Goal: Information Seeking & Learning: Learn about a topic

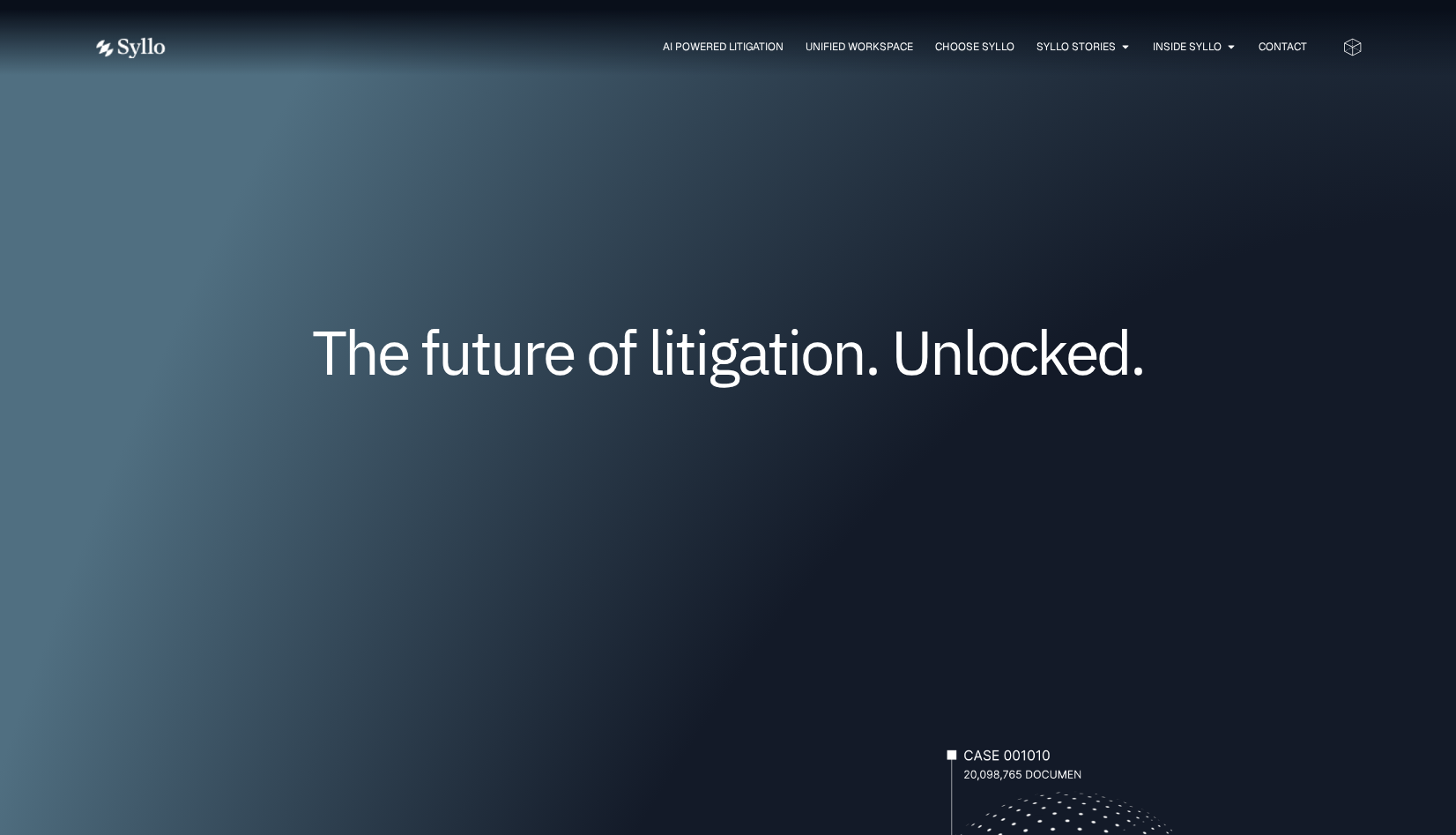
click at [1353, 46] on icon at bounding box center [1353, 47] width 21 height 21
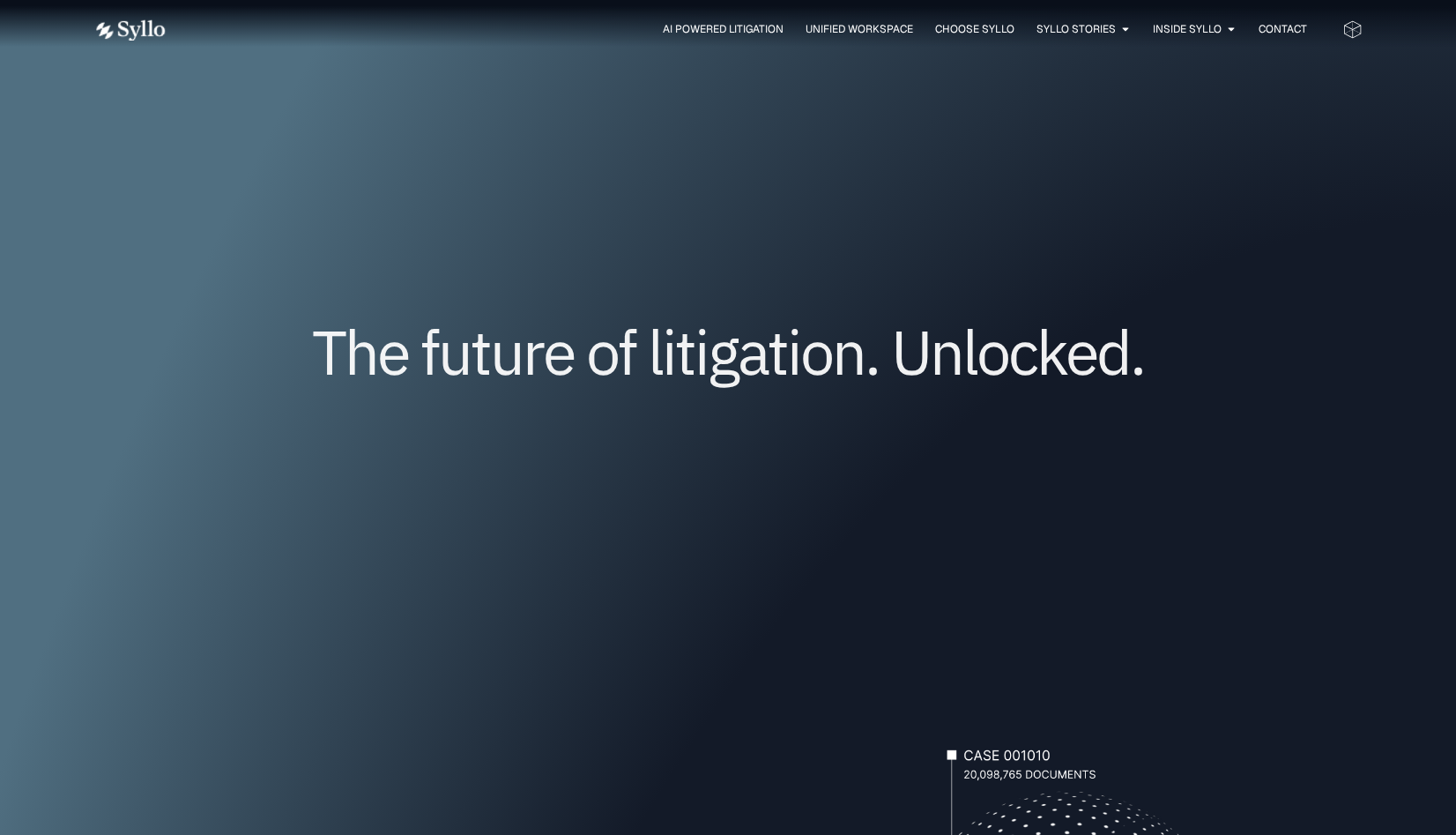
scroll to position [1561, 0]
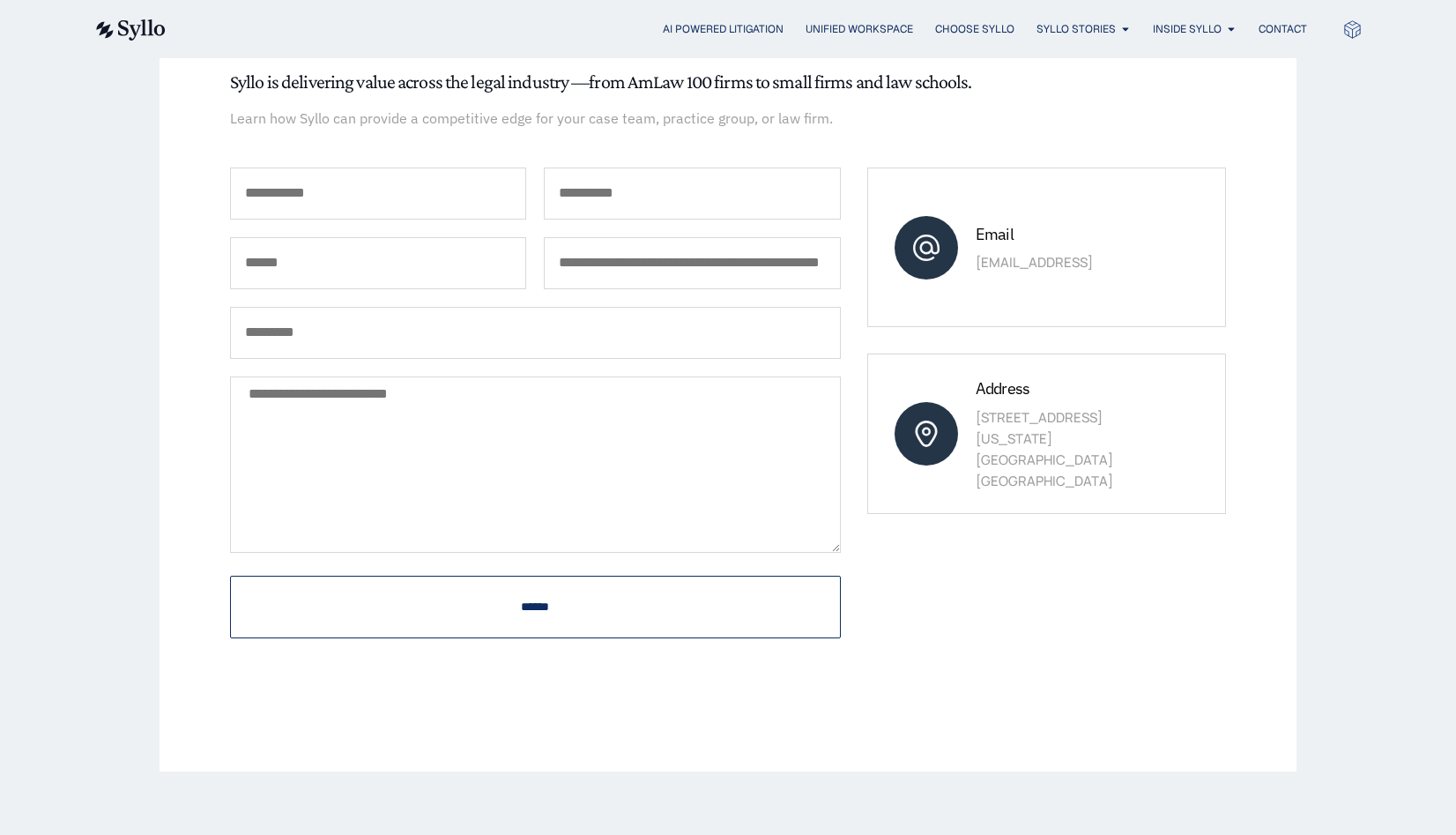
scroll to position [237, 0]
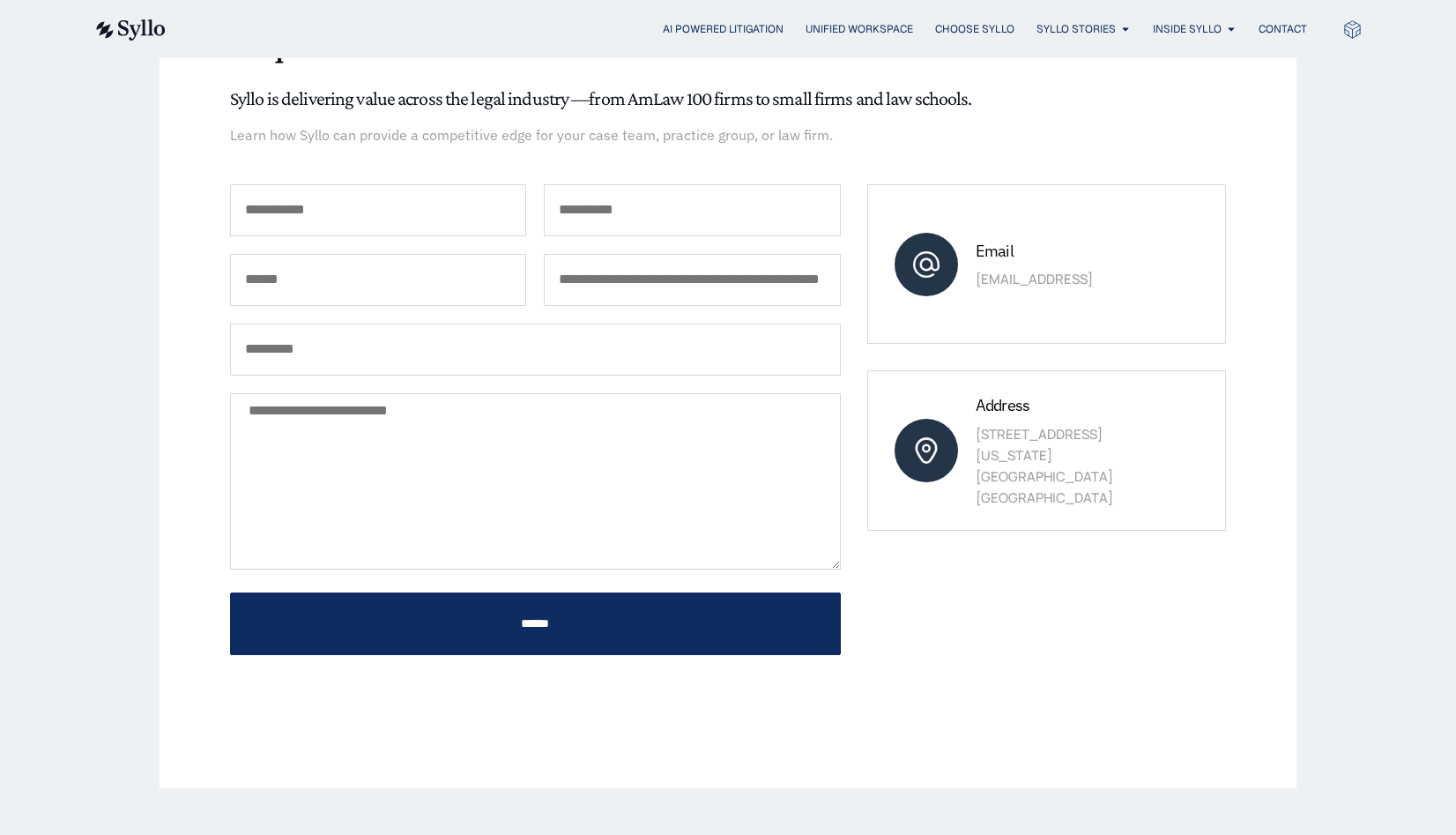
click at [432, 190] on input "First Name *" at bounding box center [378, 209] width 296 height 52
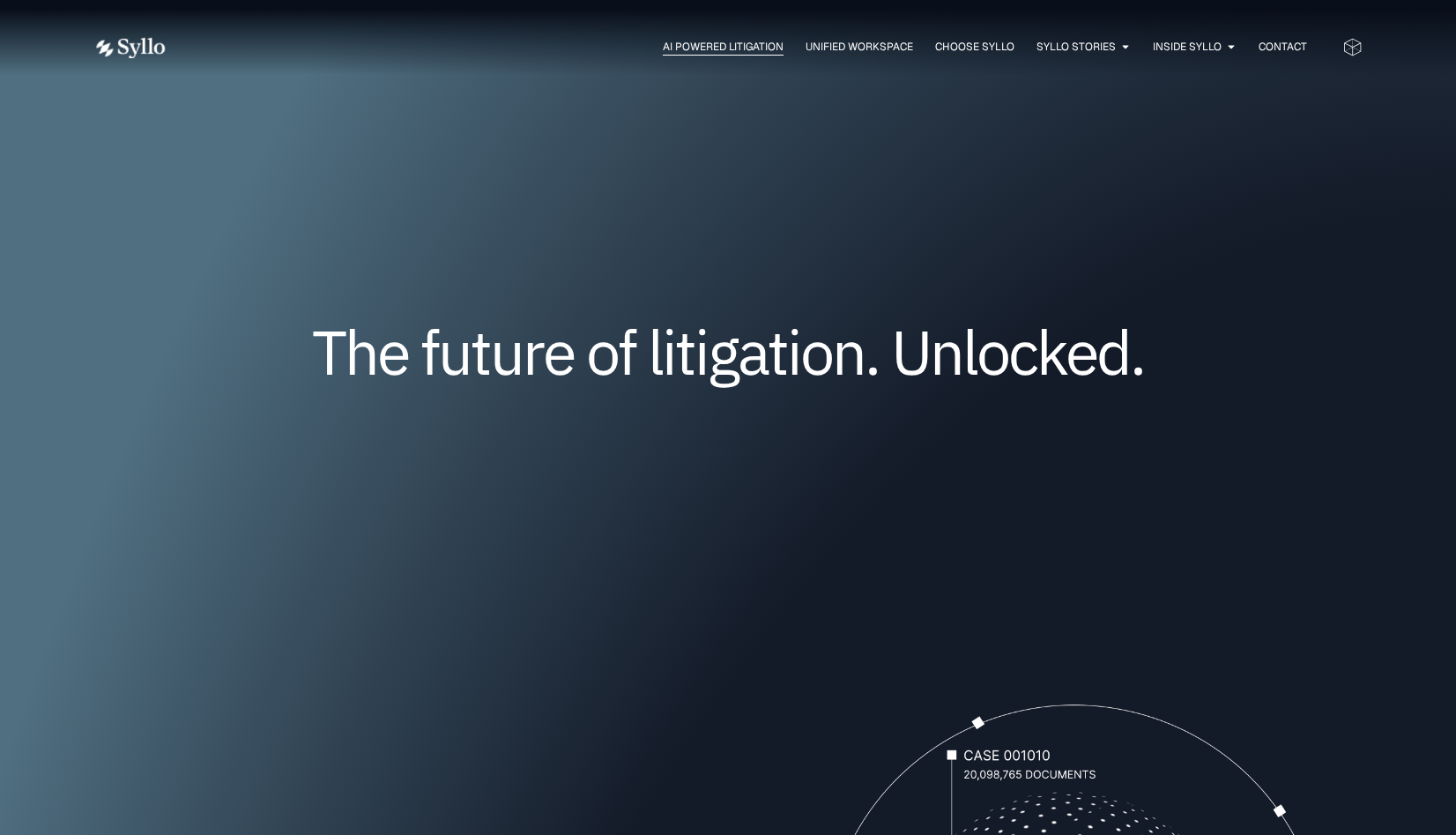
click at [709, 47] on span "AI Powered Litigation" at bounding box center [723, 46] width 121 height 16
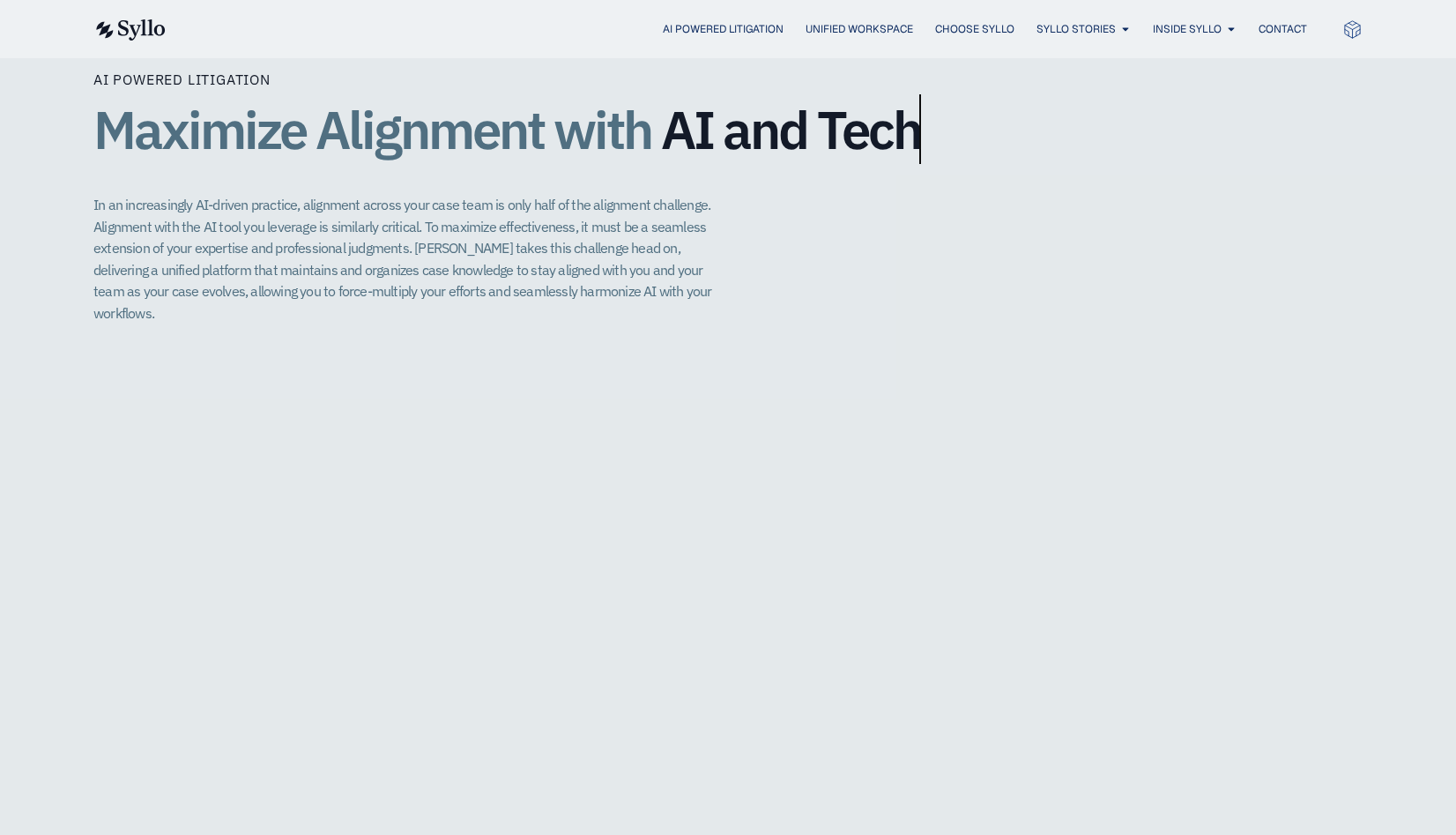
scroll to position [3930, 0]
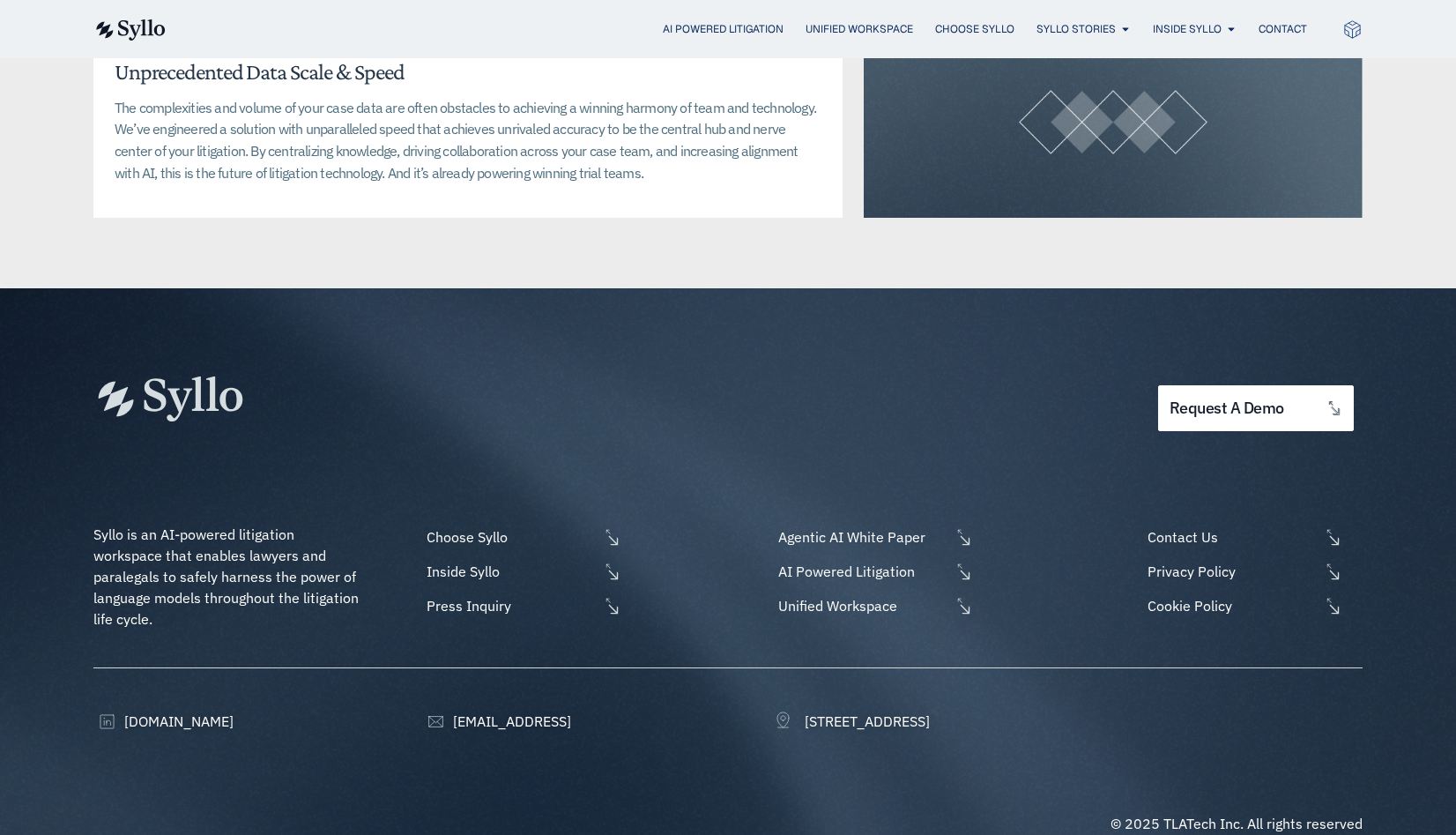
scroll to position [4493, 0]
